Goal: Entertainment & Leisure: Consume media (video, audio)

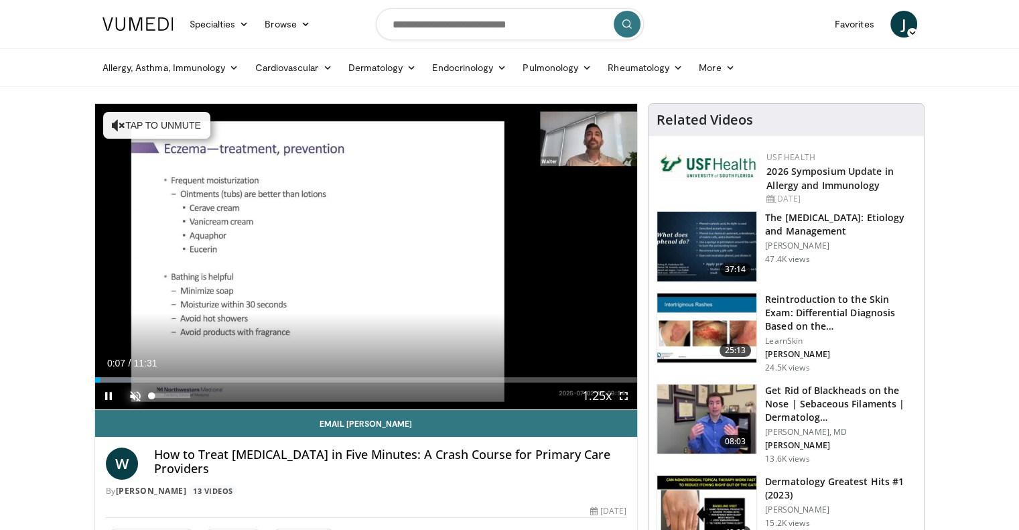
click at [135, 395] on span "Video Player" at bounding box center [135, 396] width 27 height 27
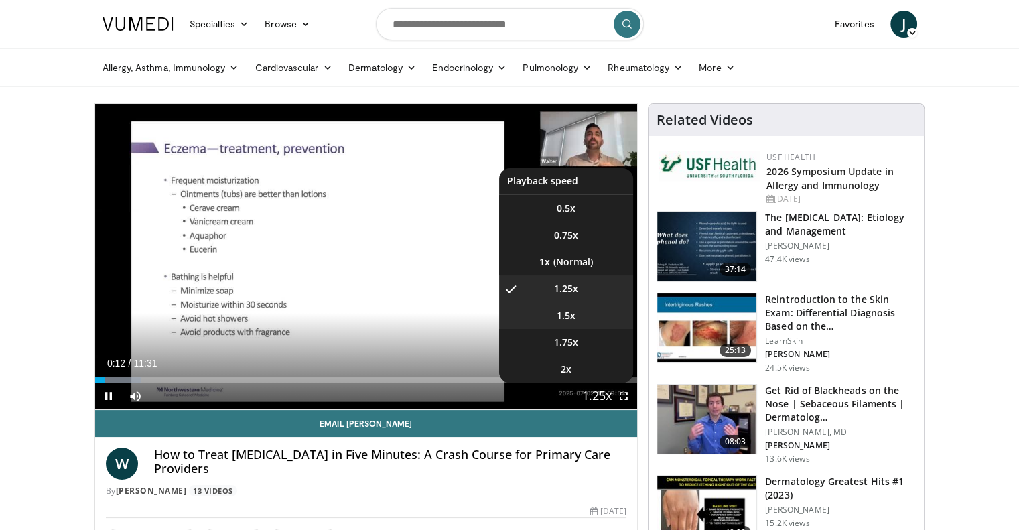
click at [571, 317] on span "1.5x" at bounding box center [566, 315] width 19 height 13
